Goal: Task Accomplishment & Management: Manage account settings

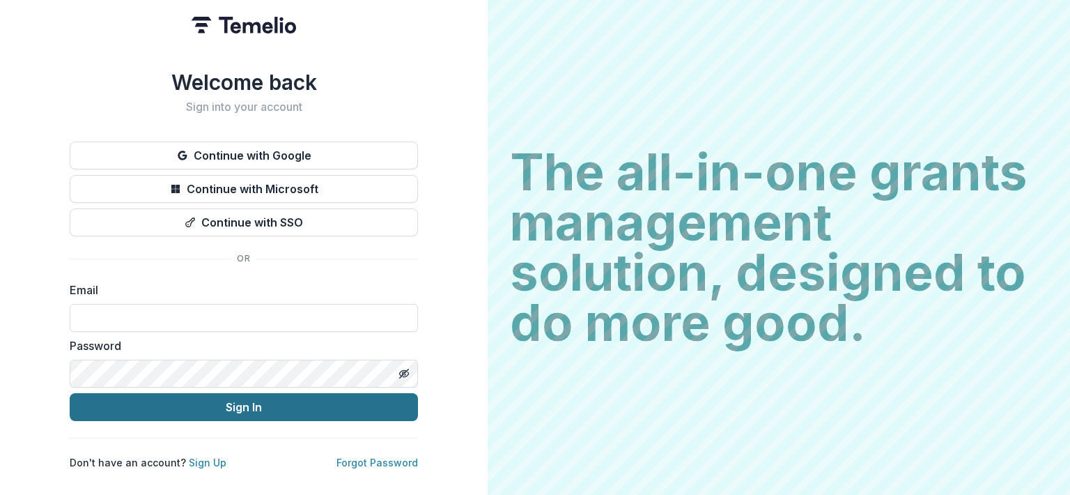
type input "**********"
click at [248, 409] on button "Sign In" at bounding box center [244, 407] width 348 height 28
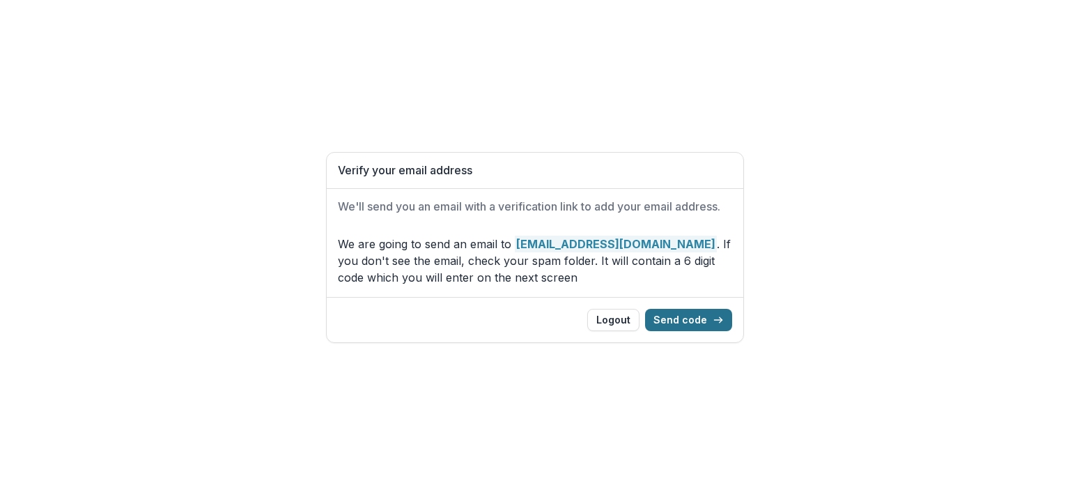
click at [692, 326] on button "Send code" at bounding box center [688, 320] width 87 height 22
